Goal: Task Accomplishment & Management: Manage account settings

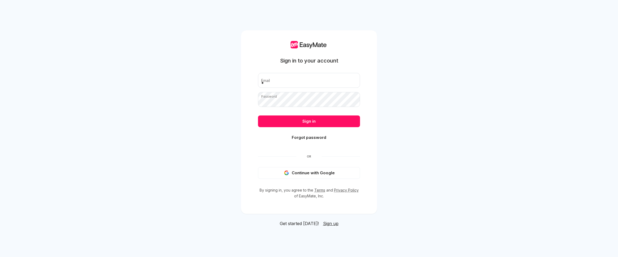
click at [458, 69] on div "Sign in to your account Email Password Sign in Forgot password Or Continue with…" at bounding box center [309, 128] width 618 height 257
click at [463, 36] on div "Sign in to your account Email Password Sign in Forgot password Or Continue with…" at bounding box center [309, 128] width 618 height 257
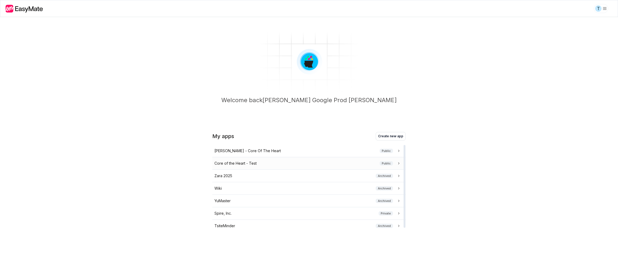
click at [284, 163] on div "Core of the Heart - Test Public" at bounding box center [308, 163] width 187 height 6
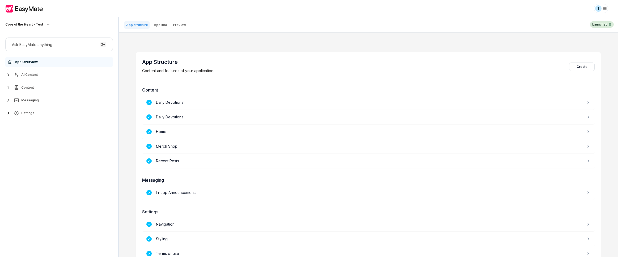
click at [8, 72] on icon "button" at bounding box center [8, 75] width 6 height 6
click at [35, 137] on button "Settings" at bounding box center [59, 136] width 108 height 11
click at [38, 171] on link "Styling" at bounding box center [61, 170] width 99 height 11
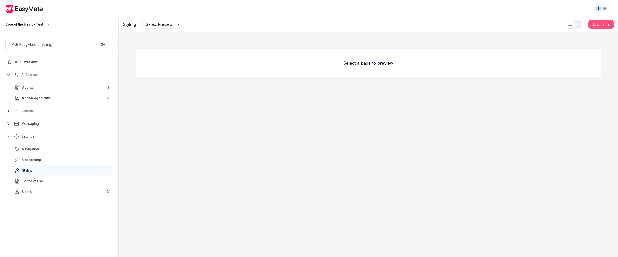
click at [603, 23] on button "Edit theme" at bounding box center [602, 24] width 26 height 9
type textarea "*"
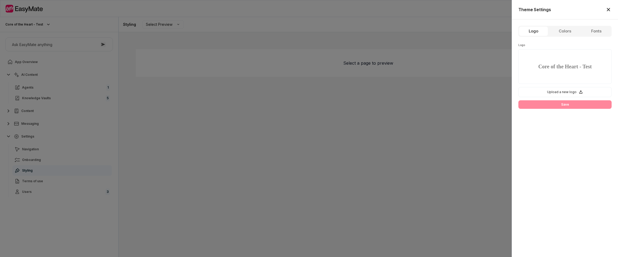
click at [577, 91] on label "Upload a new logo" at bounding box center [565, 92] width 93 height 10
click at [577, 100] on input "Upload a new logo" at bounding box center [564, 107] width 93 height 15
type input "**********"
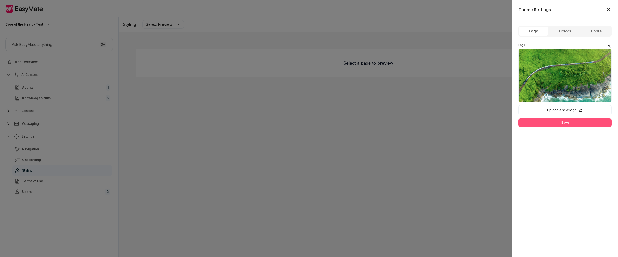
click at [556, 121] on button "Save" at bounding box center [565, 122] width 93 height 9
drag, startPoint x: 517, startPoint y: 119, endPoint x: 551, endPoint y: 120, distance: 34.3
click at [551, 120] on div "Logo Colors Fonts Logo Upload a new logo Max file size is 1MB. Save" at bounding box center [565, 137] width 106 height 237
copy p "Max file size is 1MB."
click at [547, 159] on div "Logo Colors Fonts Logo Upload a new logo Max file size is 1MB. Save" at bounding box center [565, 137] width 106 height 237
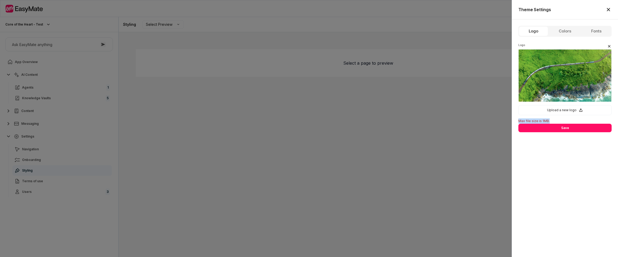
drag, startPoint x: 514, startPoint y: 121, endPoint x: 555, endPoint y: 120, distance: 40.7
click at [555, 120] on div "Logo Colors Fonts Logo Upload a new logo Max file size is 1MB. Save" at bounding box center [565, 137] width 106 height 237
copy p "Max file size is 1MB."
click at [65, 142] on div at bounding box center [309, 128] width 618 height 257
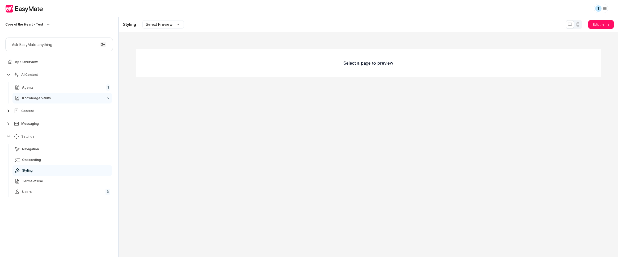
click at [37, 99] on span "Knowledge Vaults" at bounding box center [36, 98] width 29 height 4
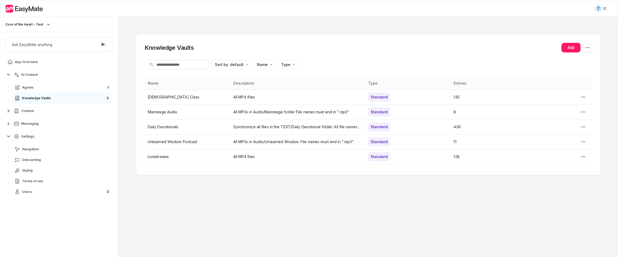
type textarea "*"
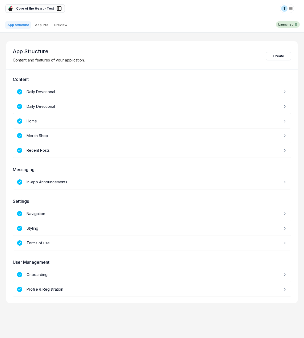
click at [46, 8] on span "Core of the Heart - Test" at bounding box center [35, 8] width 38 height 5
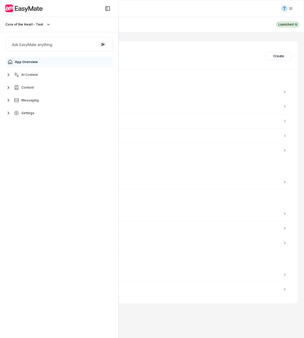
scroll to position [34, 0]
click at [39, 112] on button "Settings" at bounding box center [59, 113] width 108 height 11
click at [40, 146] on link "Styling" at bounding box center [61, 147] width 99 height 11
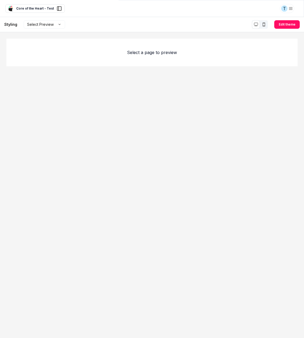
click at [226, 117] on div "Select a page to preview" at bounding box center [151, 185] width 291 height 293
click at [284, 19] on section "Styling Select Preview Edit theme" at bounding box center [152, 24] width 304 height 15
click at [284, 24] on button "Edit theme" at bounding box center [287, 24] width 26 height 9
type textarea "*"
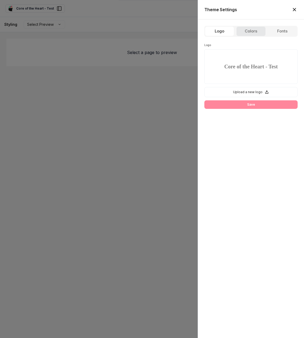
click at [257, 32] on button "Colors" at bounding box center [250, 31] width 29 height 10
click at [224, 32] on button "Logo" at bounding box center [219, 31] width 29 height 10
click at [250, 91] on p "Upload a new logo" at bounding box center [248, 91] width 30 height 5
click at [250, 100] on input "Upload a new logo" at bounding box center [250, 107] width 93 height 15
type input "**********"
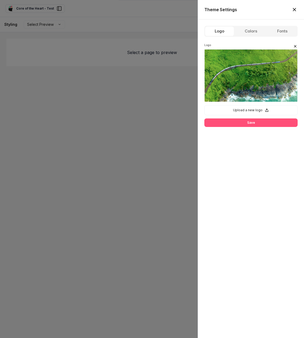
click at [239, 124] on button "Save" at bounding box center [250, 122] width 93 height 9
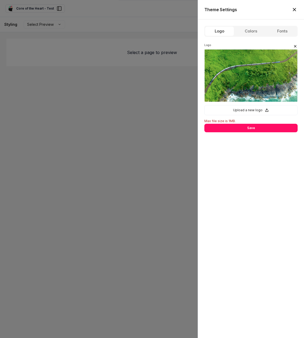
drag, startPoint x: 202, startPoint y: 120, endPoint x: 222, endPoint y: 120, distance: 19.9
click at [232, 119] on div "Logo Colors Fonts Logo Upload a new logo Max file size is 1MB. Save" at bounding box center [251, 178] width 106 height 318
drag, startPoint x: 222, startPoint y: 120, endPoint x: 212, endPoint y: 119, distance: 10.1
click at [212, 119] on p "Max file size is 1MB." at bounding box center [250, 120] width 93 height 5
click at [204, 119] on p "Max file size is 1MB." at bounding box center [250, 120] width 93 height 5
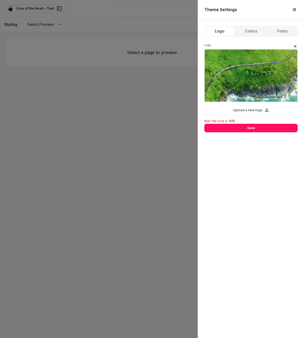
click at [204, 120] on div "Logo Colors Fonts Logo Upload a new logo Max file size is 1MB. Save" at bounding box center [251, 178] width 106 height 318
drag, startPoint x: 204, startPoint y: 120, endPoint x: 236, endPoint y: 119, distance: 32.7
click at [236, 119] on div "Logo Colors Fonts Logo Upload a new logo Max file size is 1MB. Save" at bounding box center [251, 178] width 106 height 318
copy p "Max file size is 1MB."
type textarea "*"
